Goal: Find specific page/section: Find specific page/section

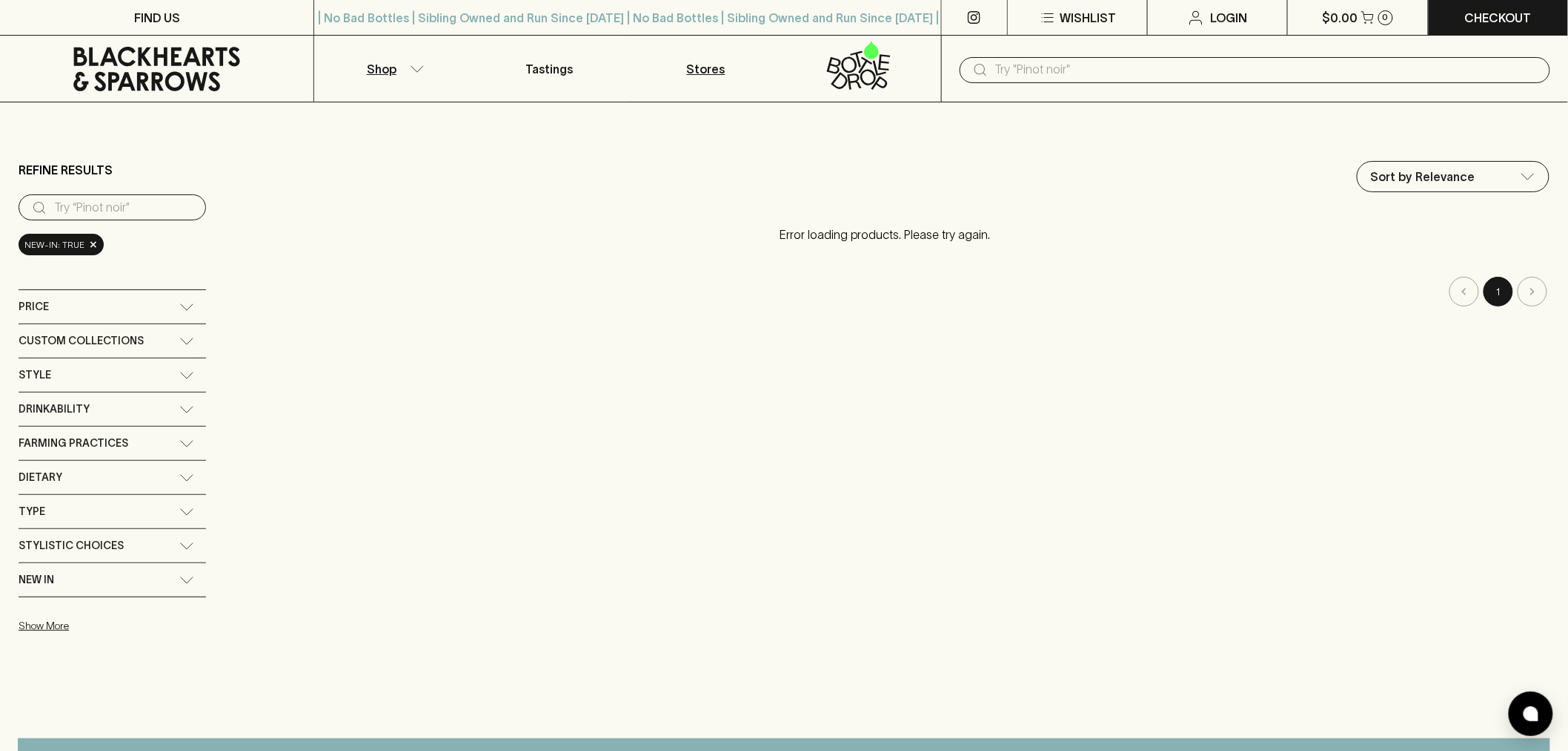
click at [700, 69] on p "Stores" at bounding box center [705, 69] width 38 height 18
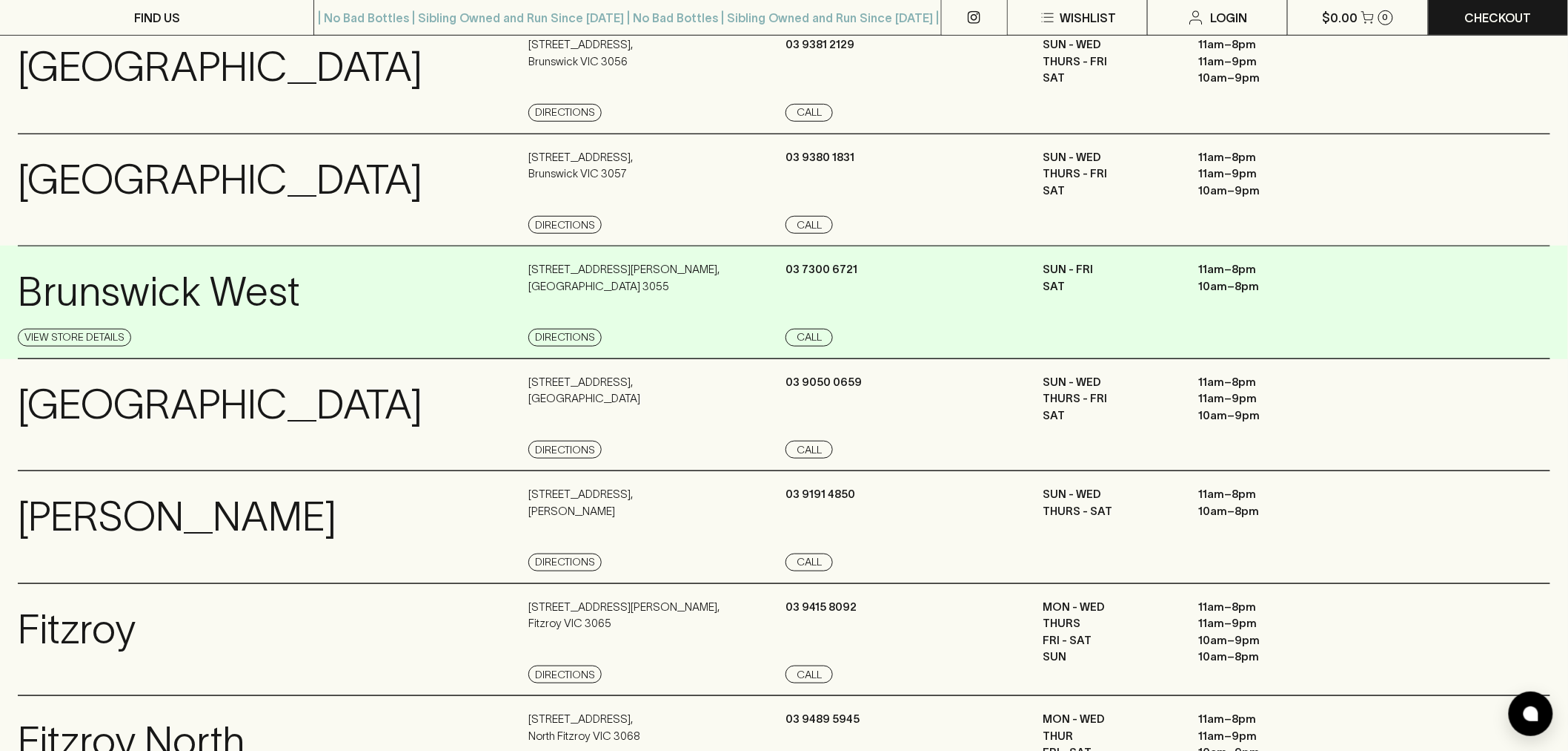
scroll to position [329, 0]
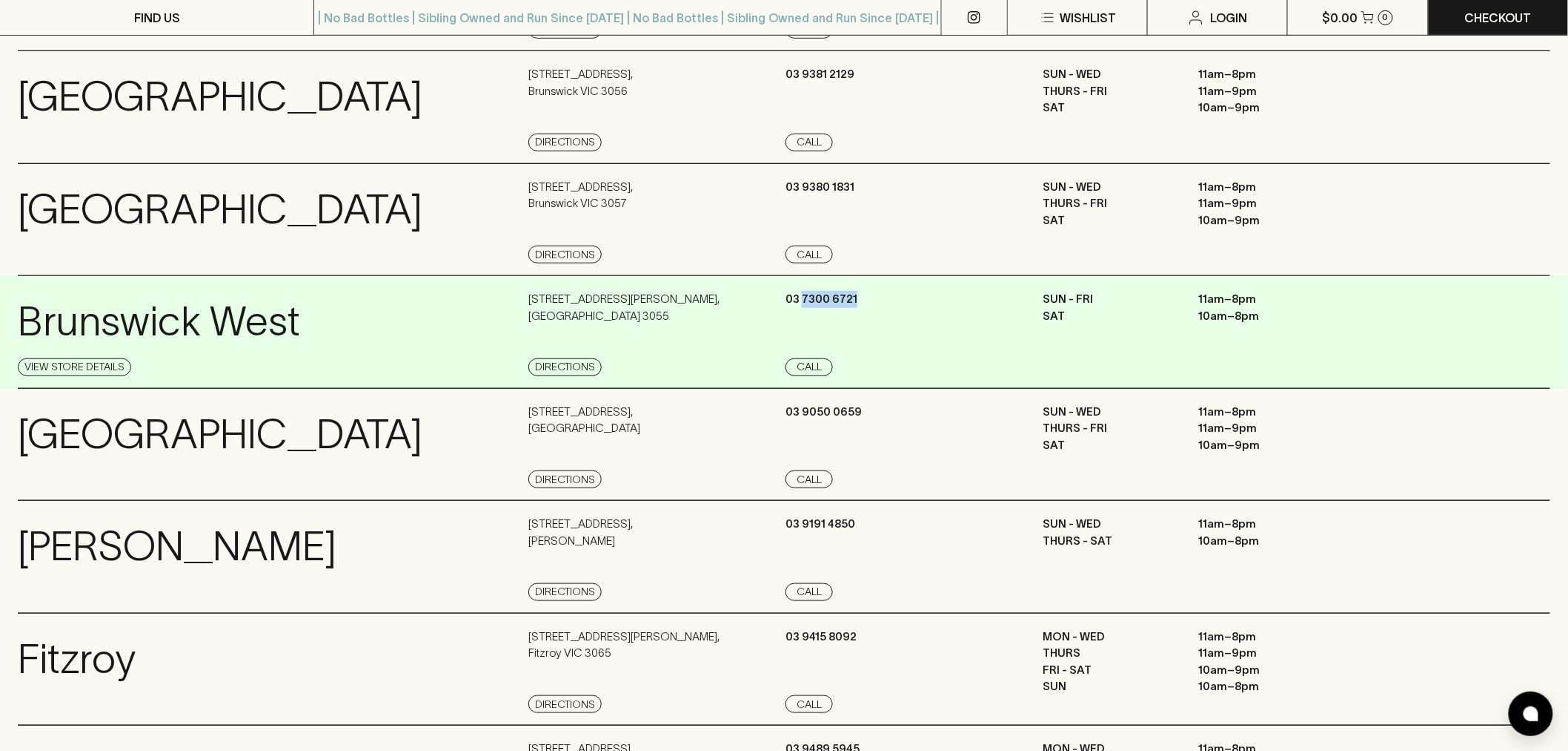
drag, startPoint x: 856, startPoint y: 301, endPoint x: 804, endPoint y: 295, distance: 52.3
click at [804, 295] on div "[PHONE_NUMBER] Call" at bounding box center [913, 333] width 253 height 86
click at [851, 298] on p "03 7300 6721" at bounding box center [821, 299] width 72 height 17
drag, startPoint x: 862, startPoint y: 298, endPoint x: 804, endPoint y: 298, distance: 58.0
click at [804, 298] on div "[PHONE_NUMBER] Call" at bounding box center [913, 333] width 253 height 86
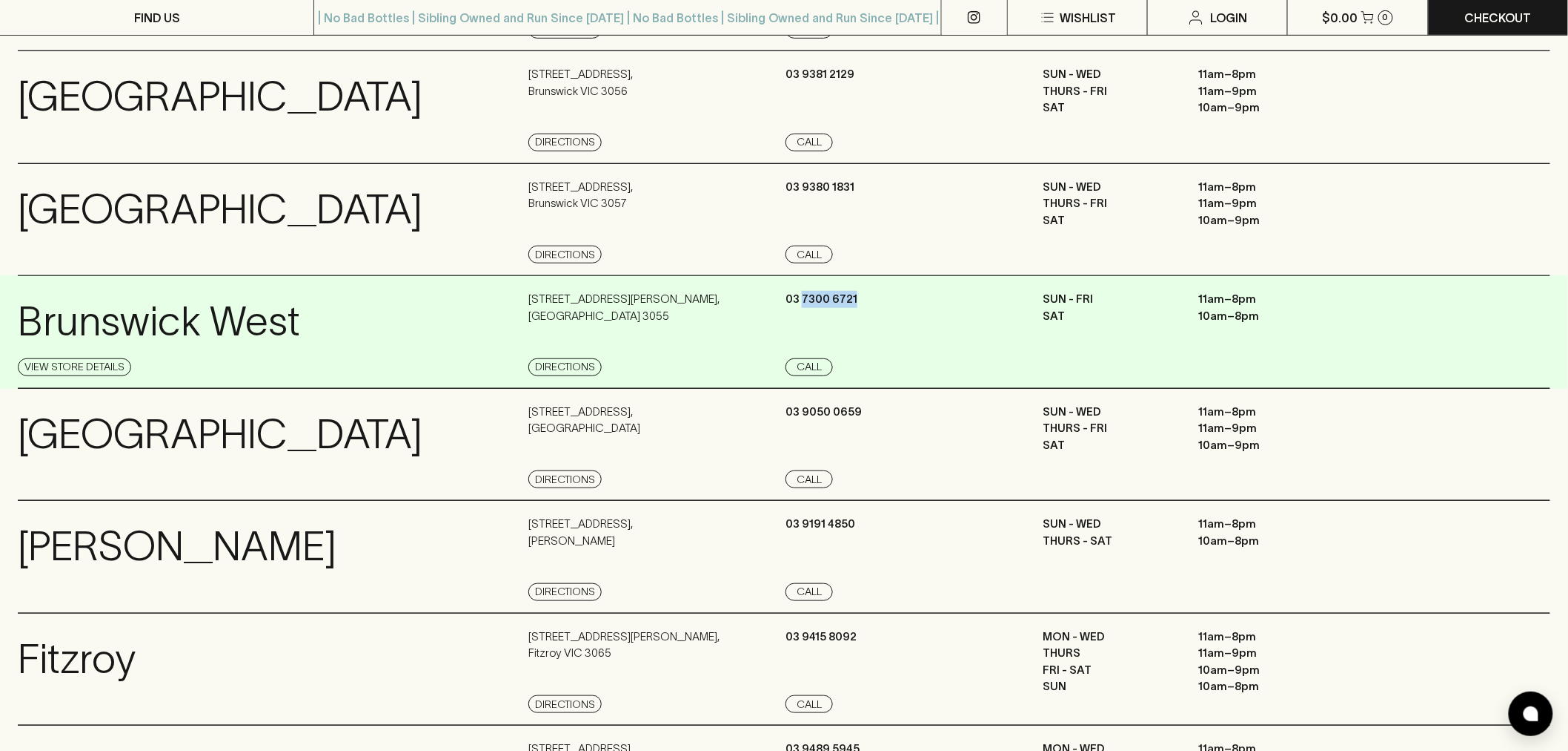
click at [857, 305] on div "[PHONE_NUMBER] Call" at bounding box center [913, 333] width 253 height 86
drag, startPoint x: 862, startPoint y: 304, endPoint x: 804, endPoint y: 303, distance: 58.0
click at [804, 303] on div "[PHONE_NUMBER] Call" at bounding box center [913, 333] width 253 height 86
click at [806, 303] on p "03 7300 6721" at bounding box center [821, 299] width 72 height 17
drag, startPoint x: 861, startPoint y: 302, endPoint x: 802, endPoint y: 301, distance: 59.0
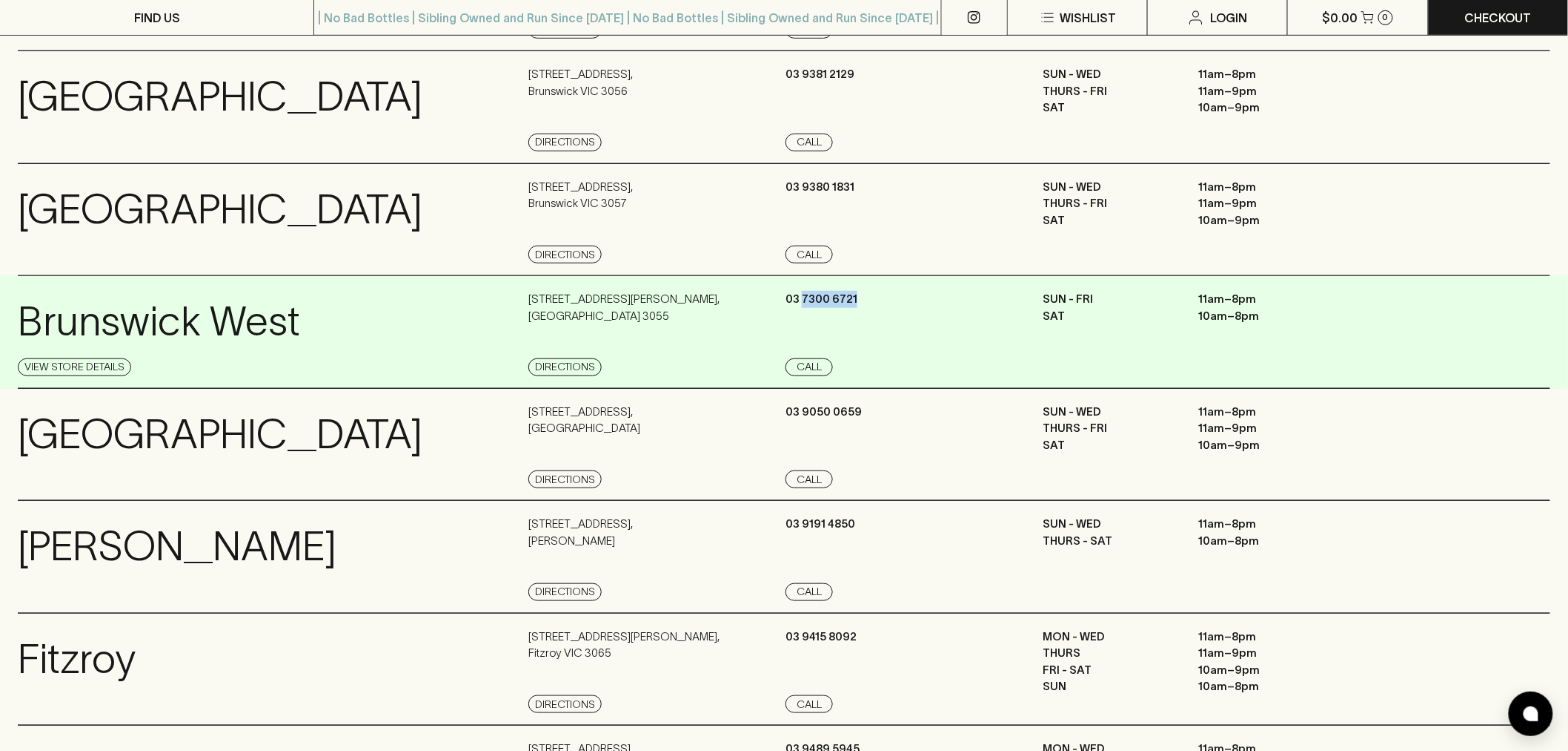
click at [802, 301] on div "[PHONE_NUMBER] Call" at bounding box center [913, 333] width 253 height 86
click at [816, 302] on p "03 7300 6721" at bounding box center [821, 299] width 72 height 17
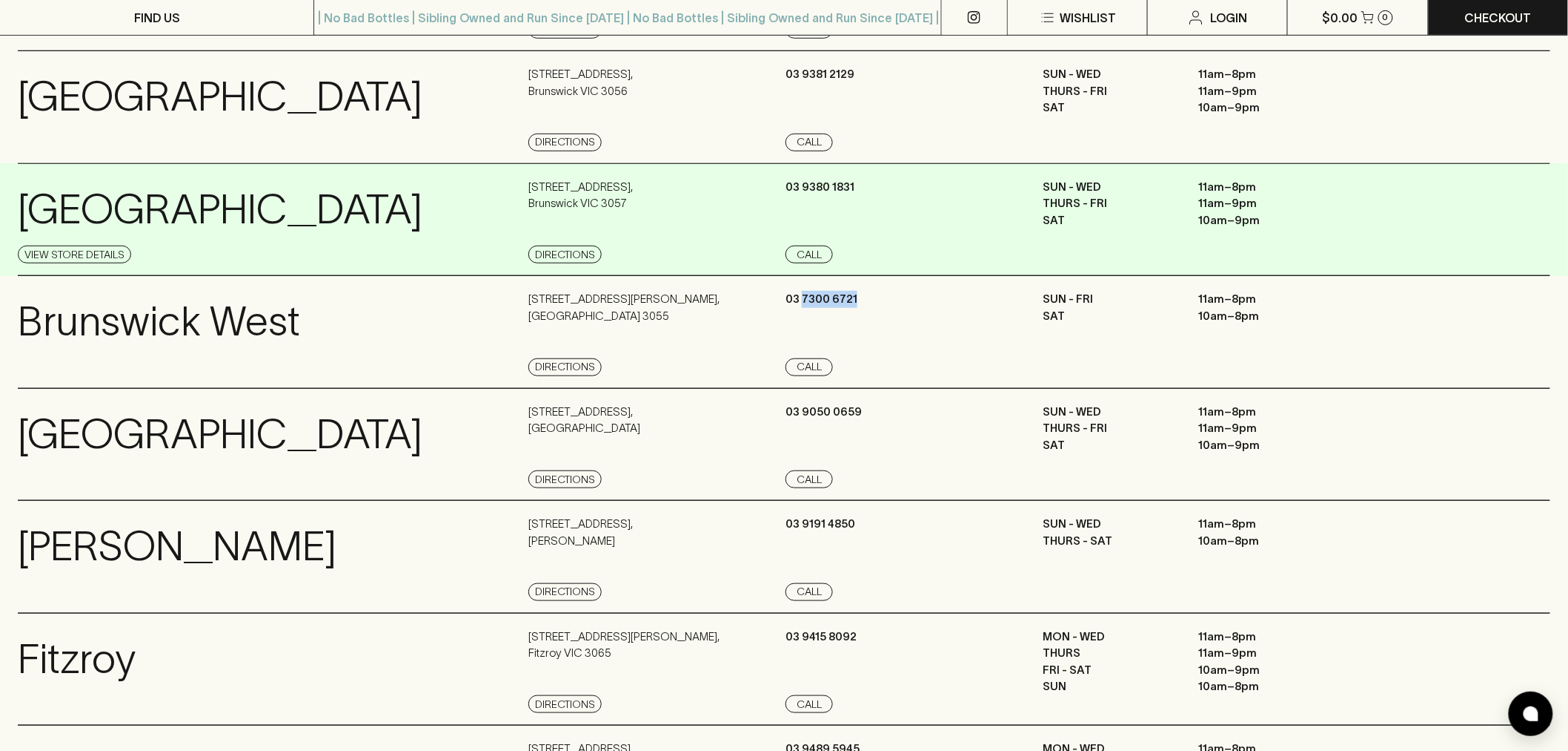
drag, startPoint x: 865, startPoint y: 301, endPoint x: 706, endPoint y: 261, distance: 164.0
click at [804, 302] on div "[PHONE_NUMBER] Call" at bounding box center [913, 333] width 253 height 86
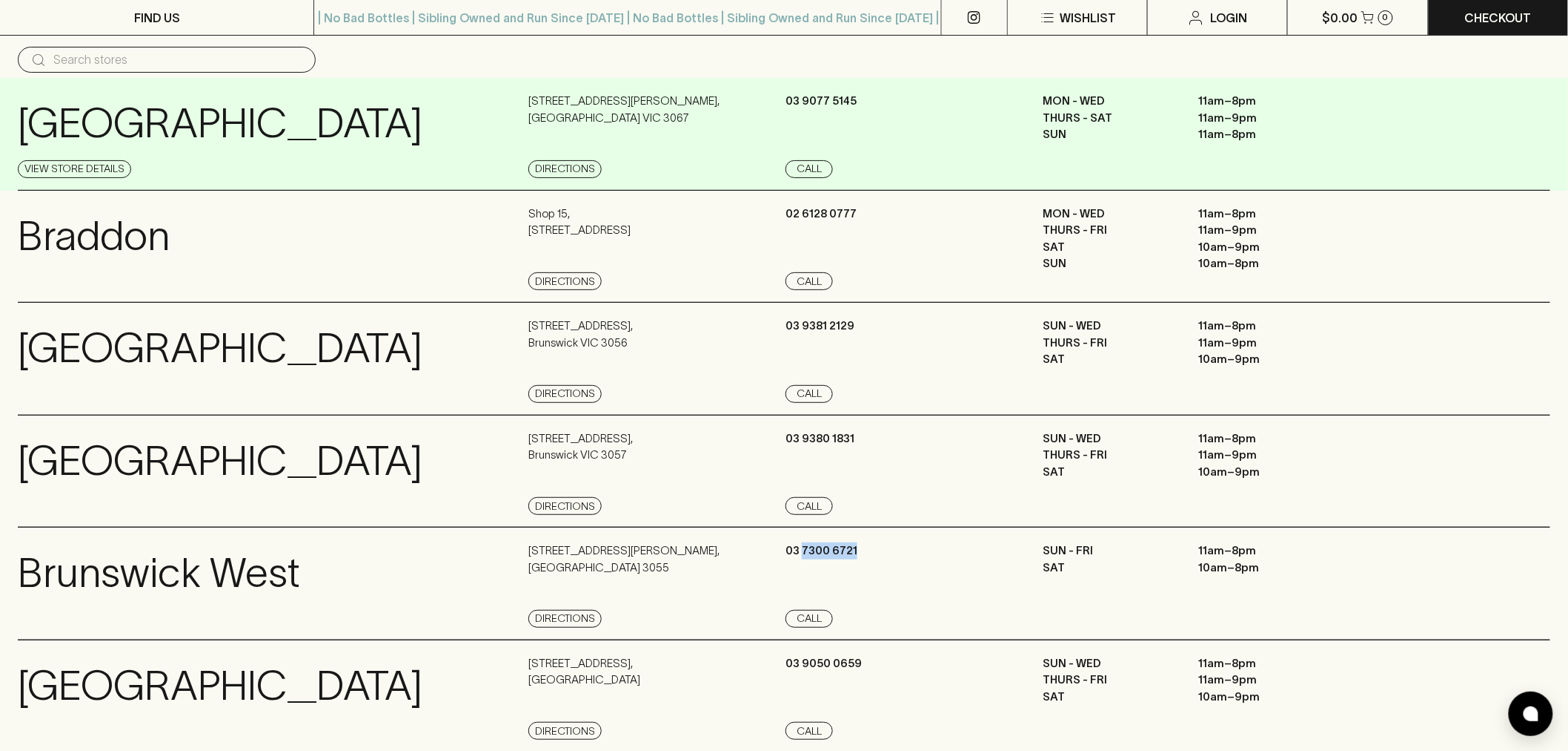
scroll to position [0, 0]
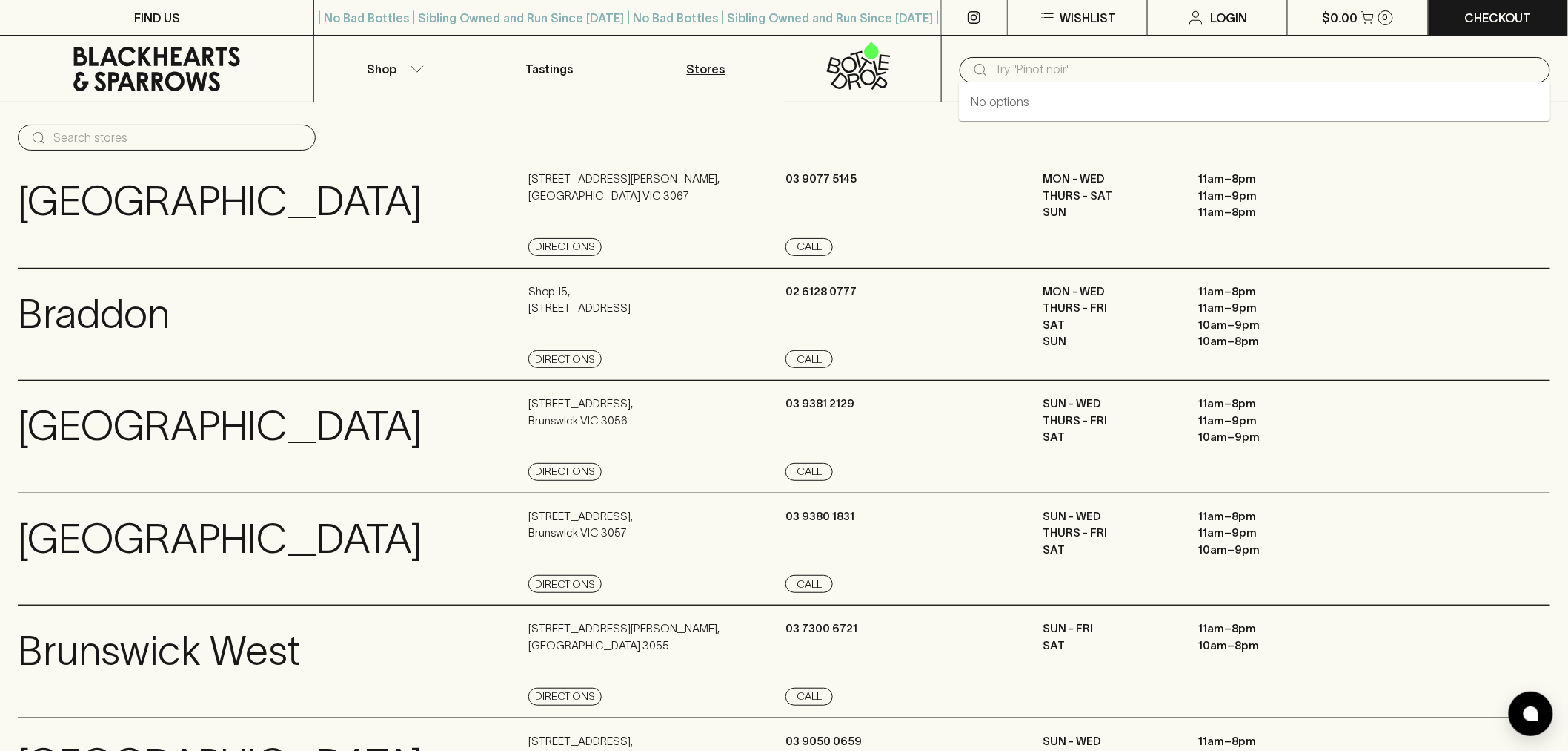
click at [1013, 70] on input "text" at bounding box center [1266, 70] width 543 height 24
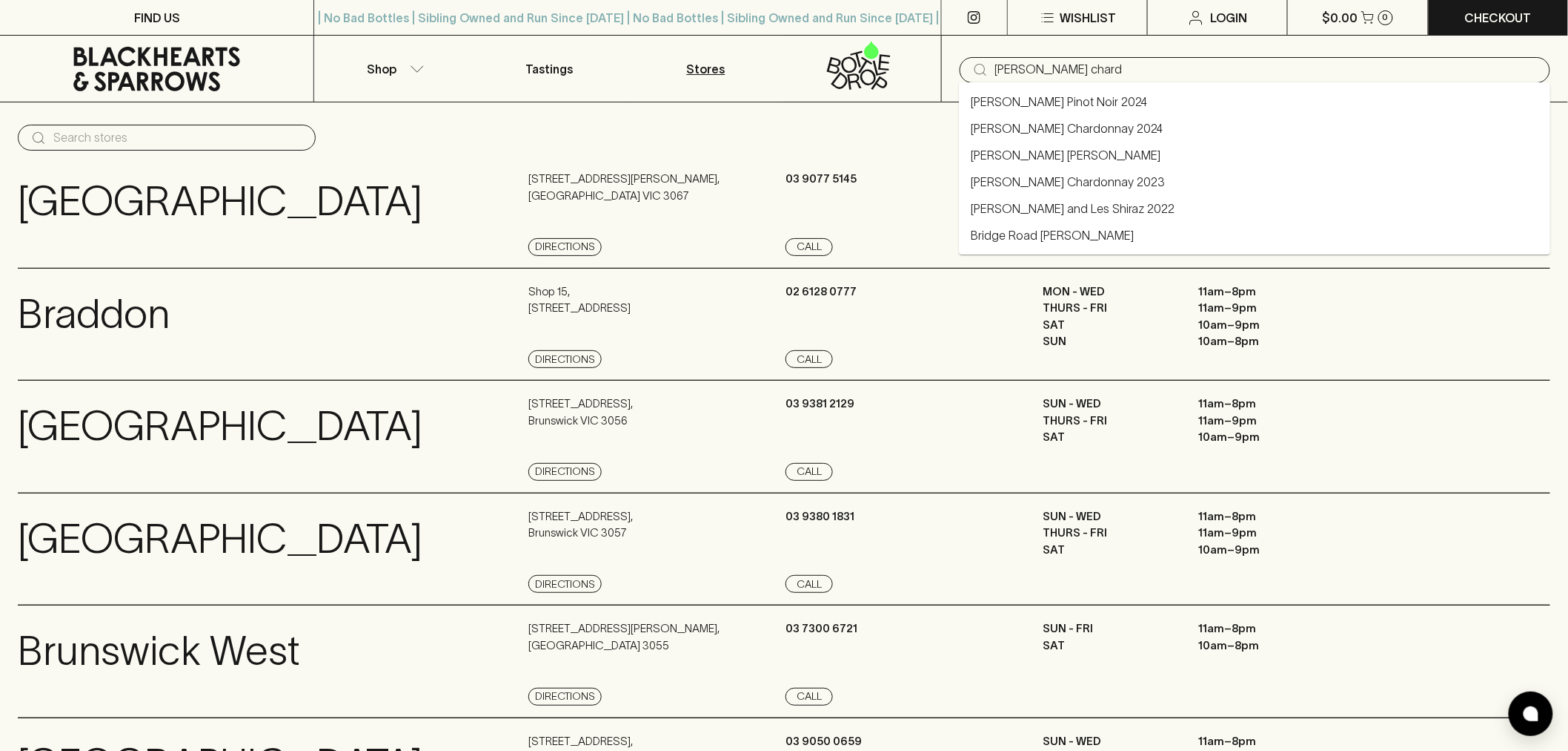
type input "[PERSON_NAME] chard"
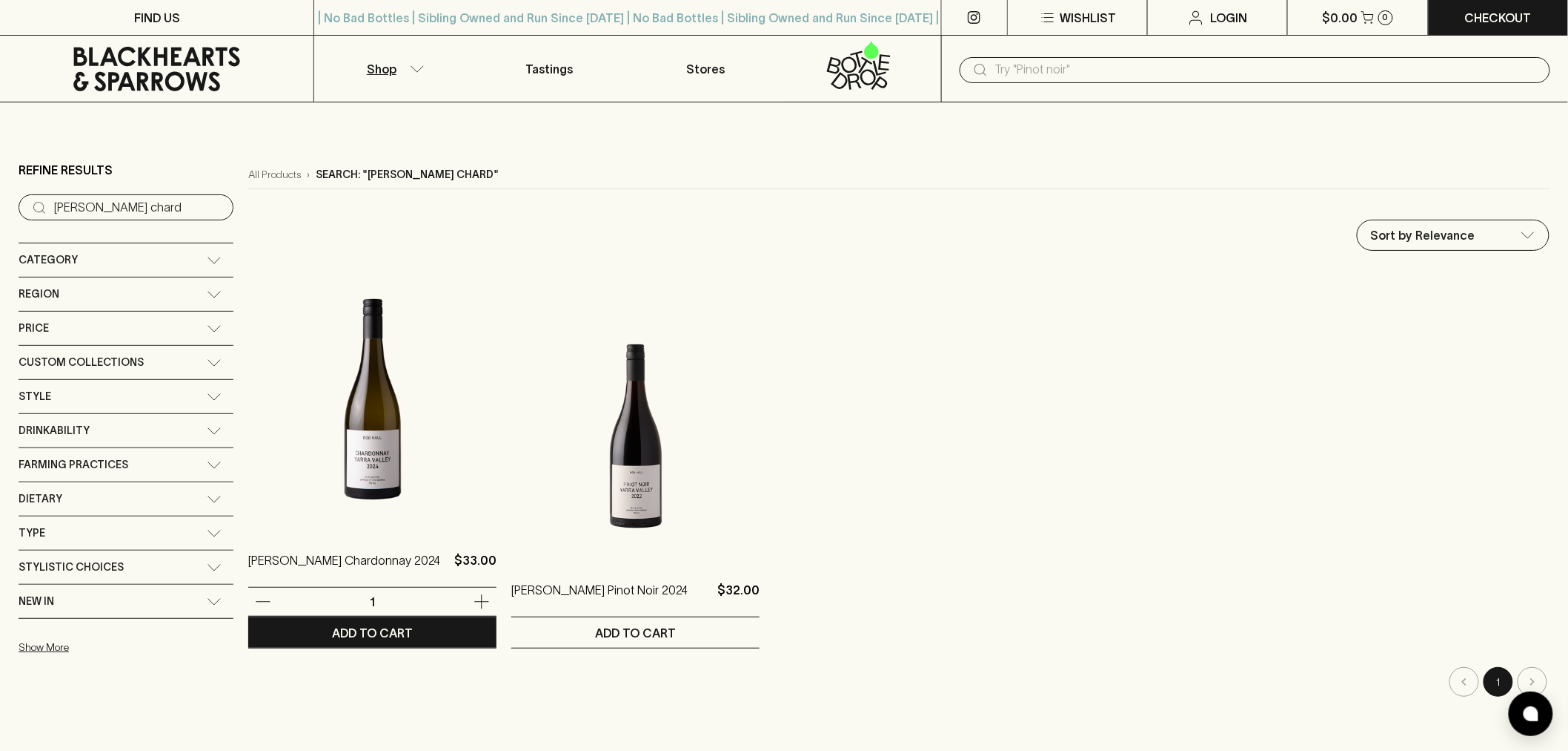
click at [349, 453] on img at bounding box center [372, 399] width 249 height 260
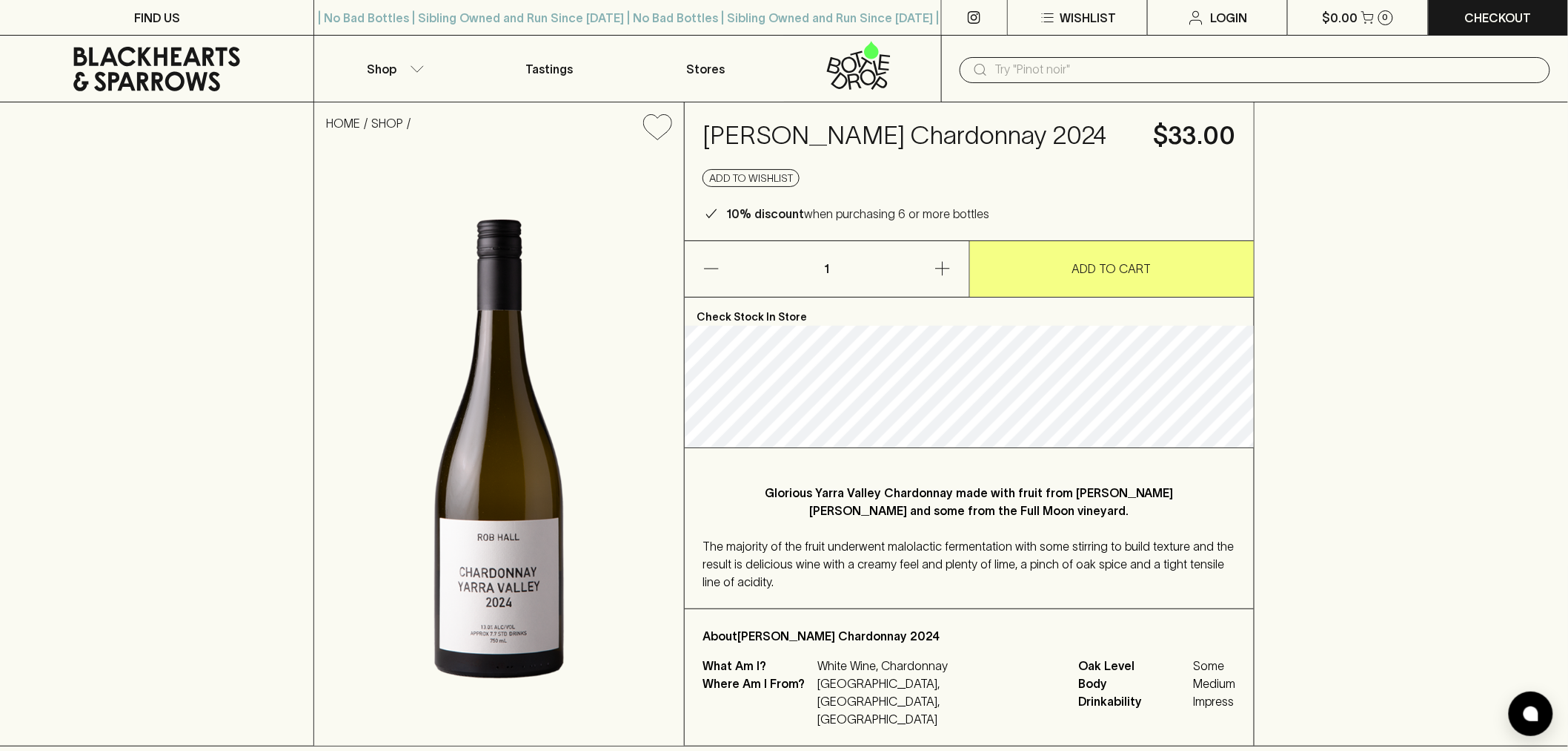
drag, startPoint x: 669, startPoint y: 315, endPoint x: 1071, endPoint y: 72, distance: 469.7
click at [1071, 72] on input "text" at bounding box center [1266, 70] width 543 height 24
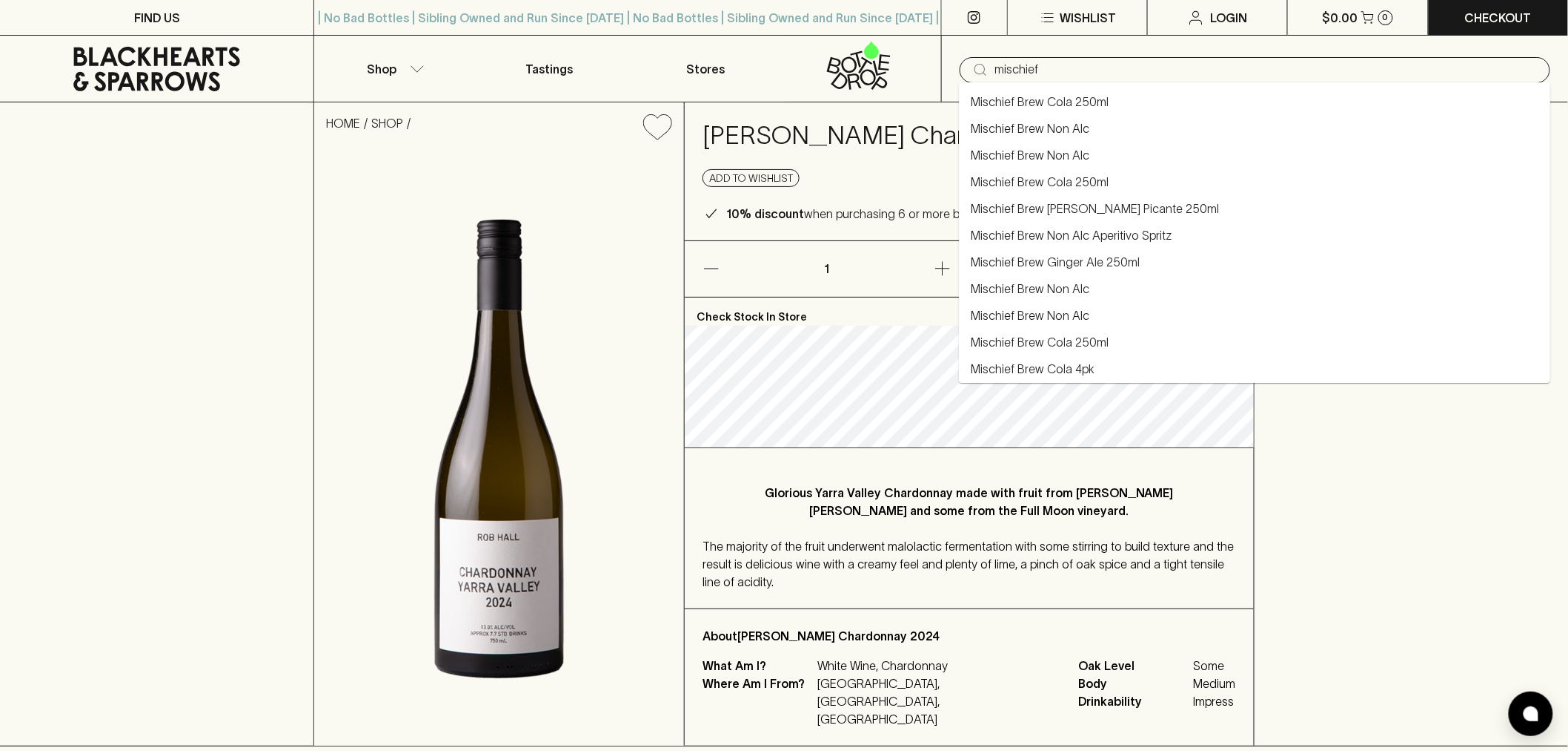
type input "mischief"
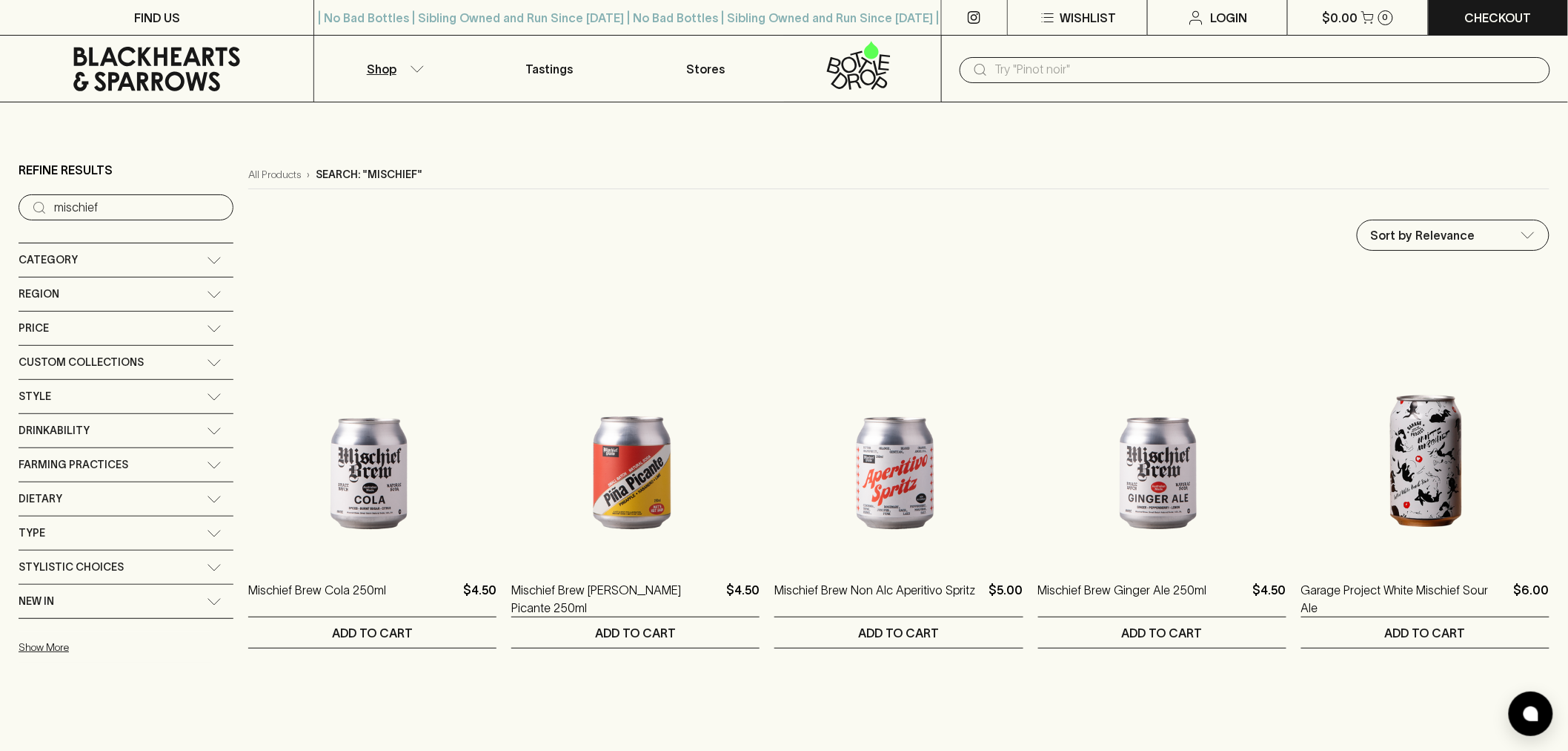
click at [152, 67] on icon at bounding box center [156, 69] width 292 height 44
